Goal: Find specific page/section: Find specific page/section

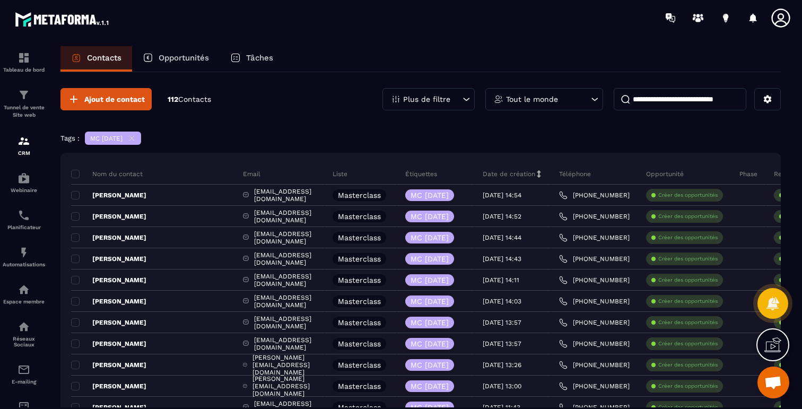
scroll to position [632, 0]
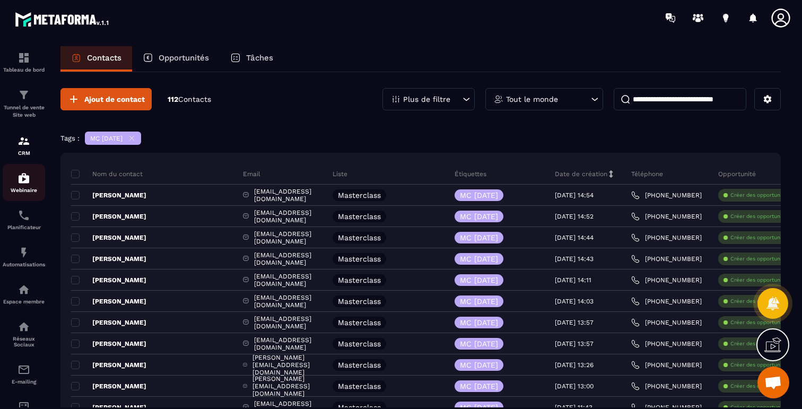
click at [25, 184] on img at bounding box center [24, 178] width 13 height 13
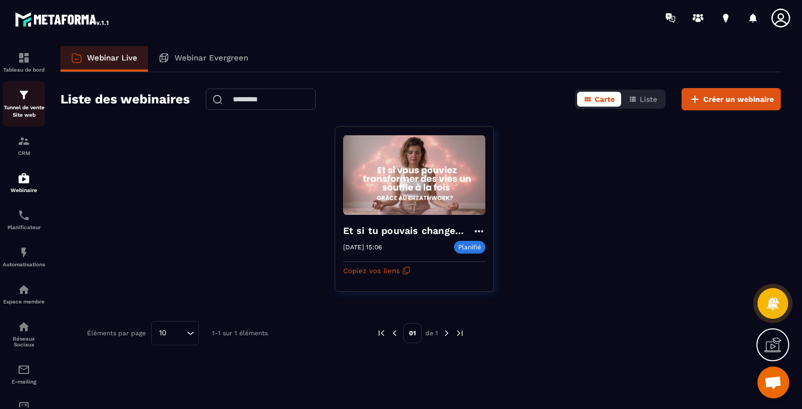
click at [21, 100] on img at bounding box center [24, 95] width 13 height 13
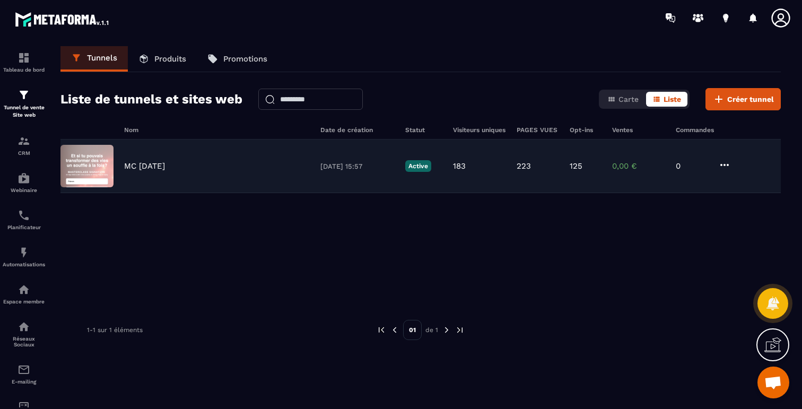
click at [152, 168] on p "MC 22 SEPT 2025" at bounding box center [144, 166] width 41 height 10
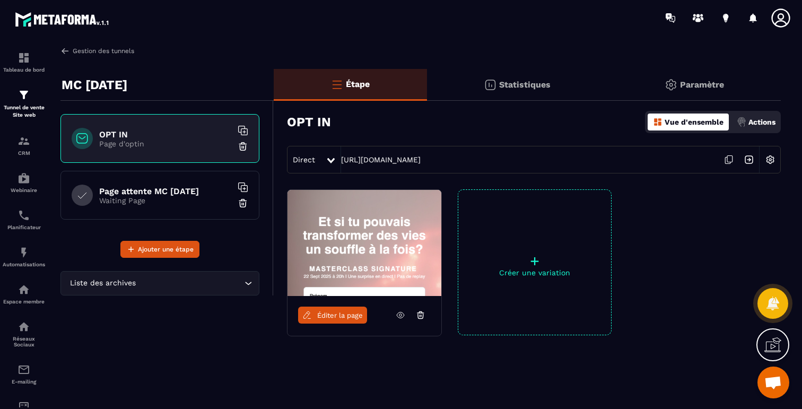
click at [64, 52] on img at bounding box center [65, 51] width 10 height 10
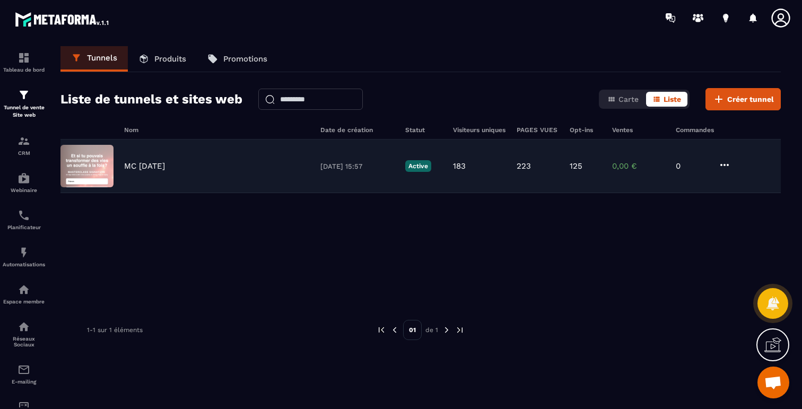
click at [165, 169] on p "MC 22 SEPT 2025" at bounding box center [144, 166] width 41 height 10
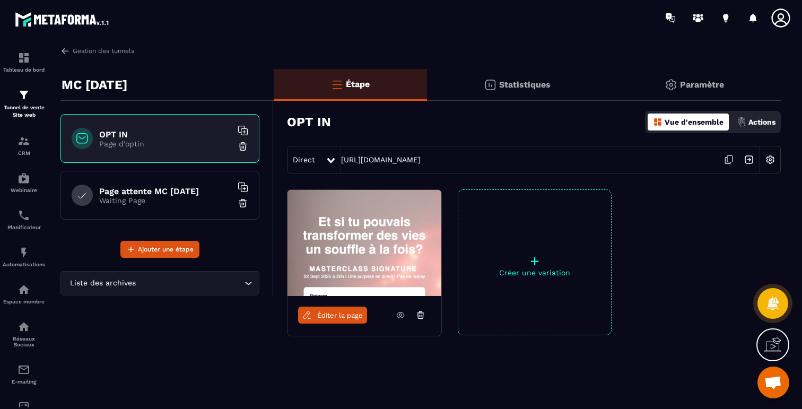
click at [726, 158] on icon at bounding box center [727, 161] width 5 height 6
